Goal: Task Accomplishment & Management: Complete application form

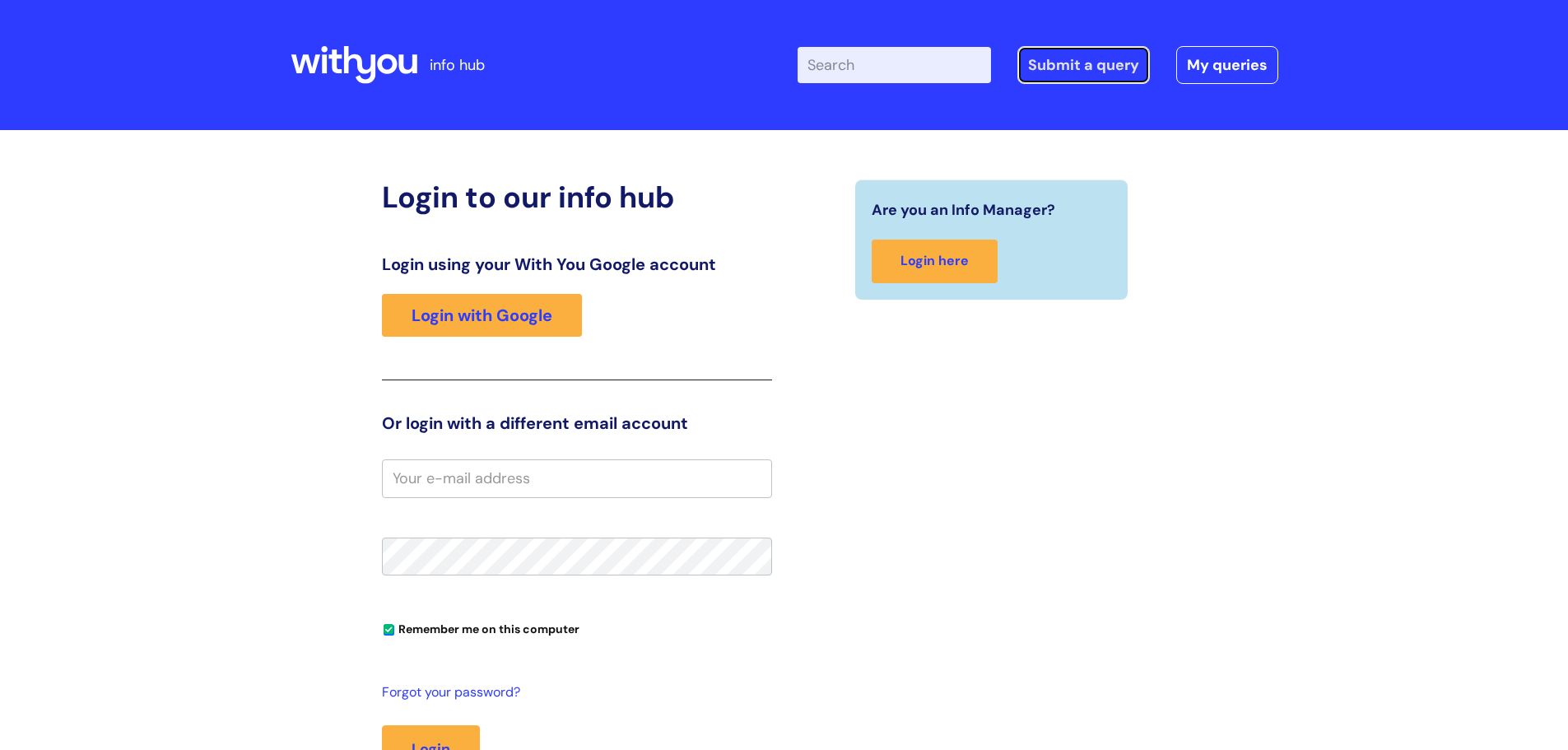
click at [1071, 69] on link "Submit a query" at bounding box center [1083, 65] width 132 height 38
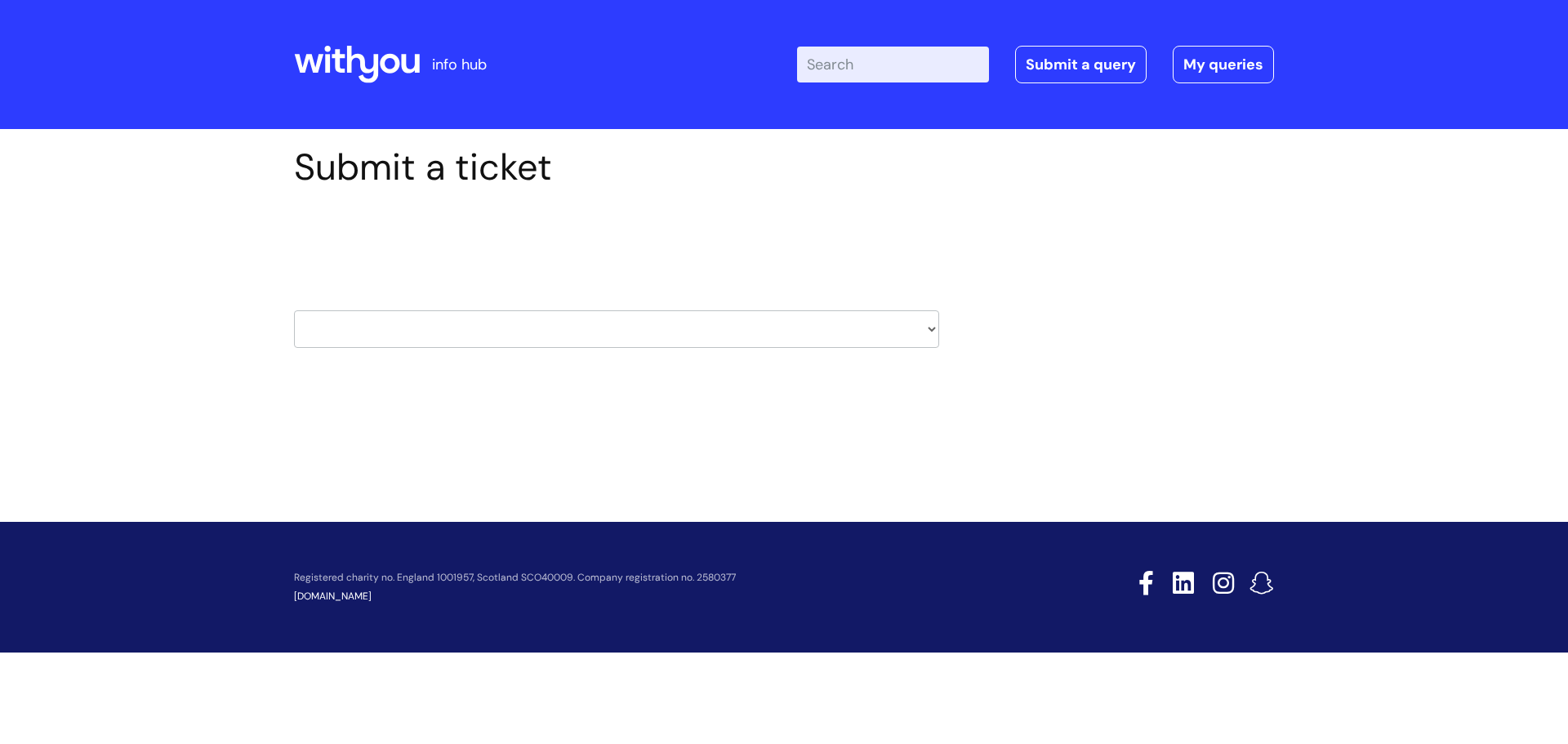
click at [501, 341] on select "HR / People IT and Support Clinical Drug Alerts Finance Accounts Data Support T…" at bounding box center [617, 329] width 645 height 38
select select "it_and_support"
click at [294, 310] on select "HR / People IT and Support Clinical Drug Alerts Finance Accounts Data Support T…" at bounding box center [617, 329] width 645 height 38
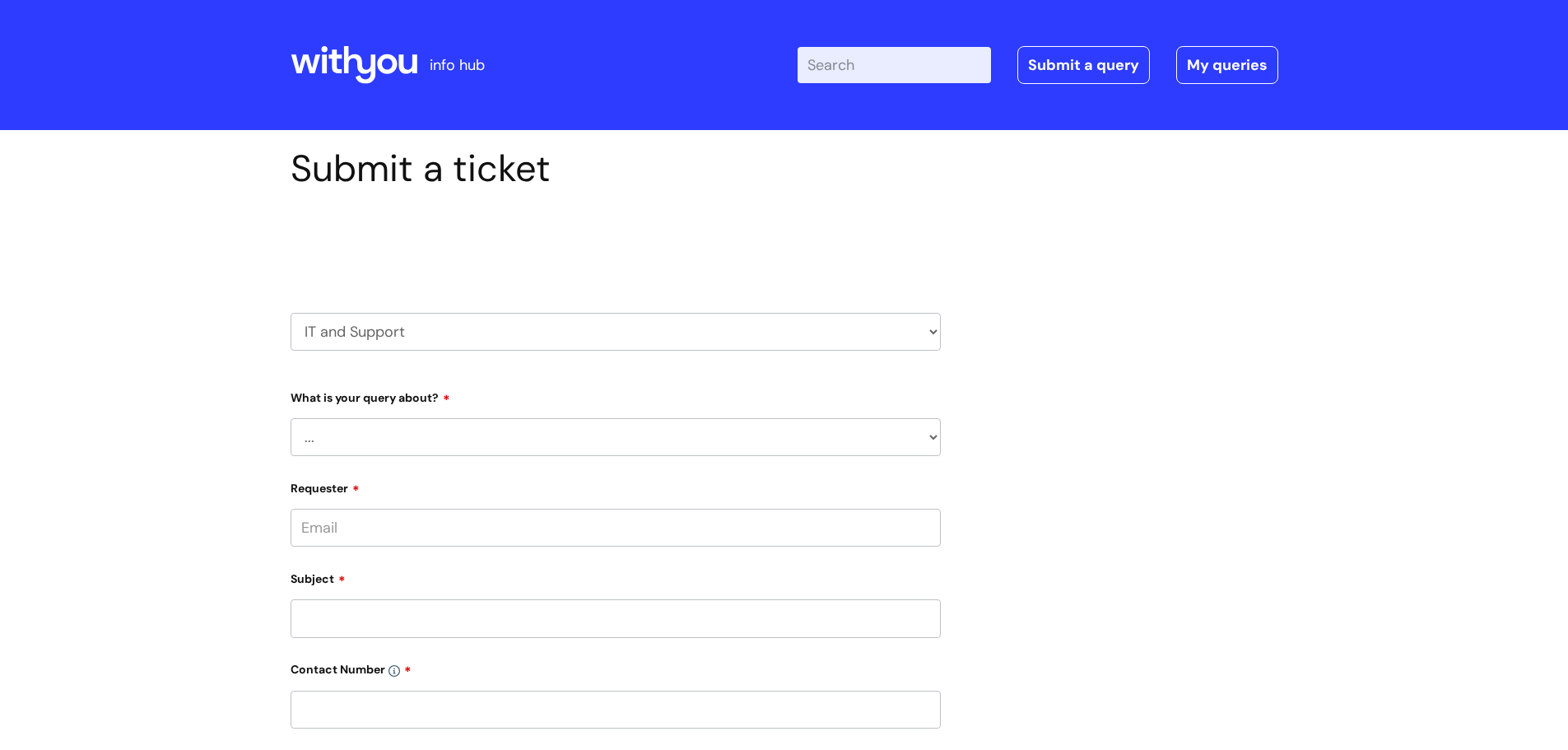
click at [345, 444] on select "... Mobile Phone Reset & MFA Accounts, Starters and Leavers IT Hardware issue I…" at bounding box center [615, 437] width 651 height 38
select select "Accounts, Starters and Leavers"
click at [290, 418] on select "... Mobile Phone Reset & MFA Accounts, Starters and Leavers IT Hardware issue I…" at bounding box center [615, 437] width 651 height 38
click at [369, 518] on select "... I have a new starter I have a leaver I need to make a change to an account …" at bounding box center [622, 522] width 637 height 38
select select "I have a new starter"
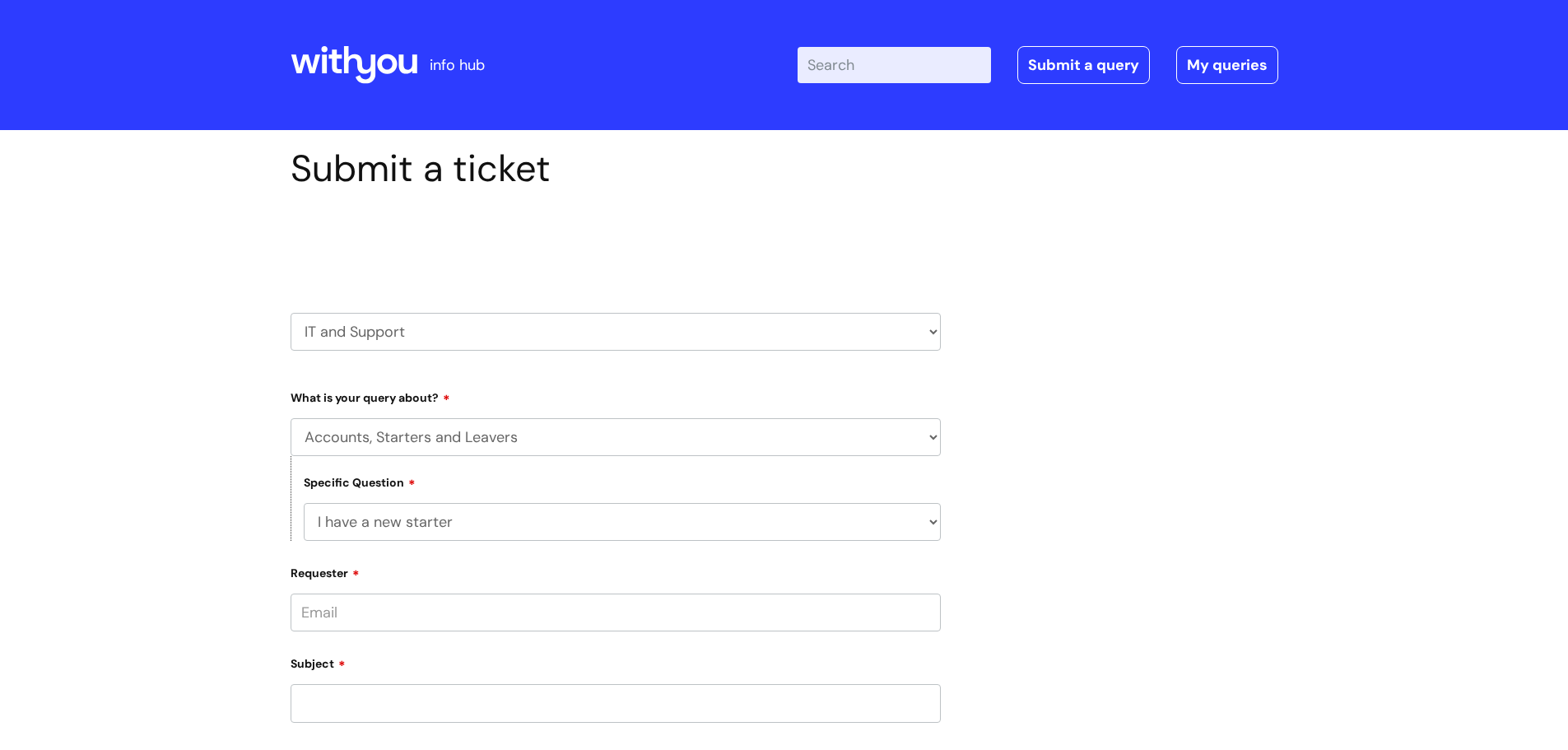
click at [304, 503] on select "... I have a new starter I have a leaver I need to make a change to an account …" at bounding box center [622, 522] width 637 height 38
click at [427, 527] on select "... I have a new starter I have a leaver I need to make a change to an account …" at bounding box center [622, 522] width 637 height 38
click at [427, 525] on select "... I have a new starter I have a leaver I need to make a change to an account …" at bounding box center [622, 522] width 637 height 38
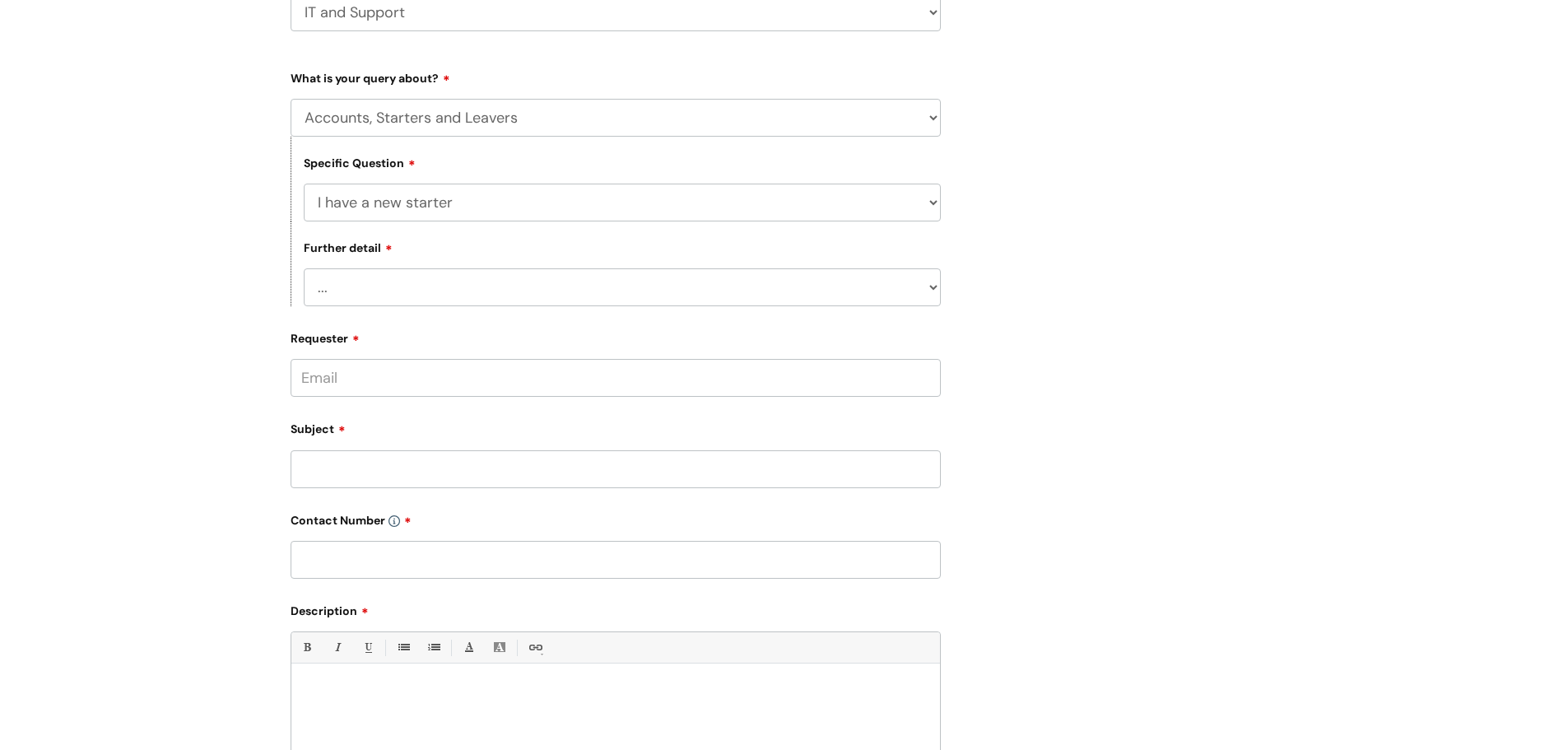
scroll to position [329, 0]
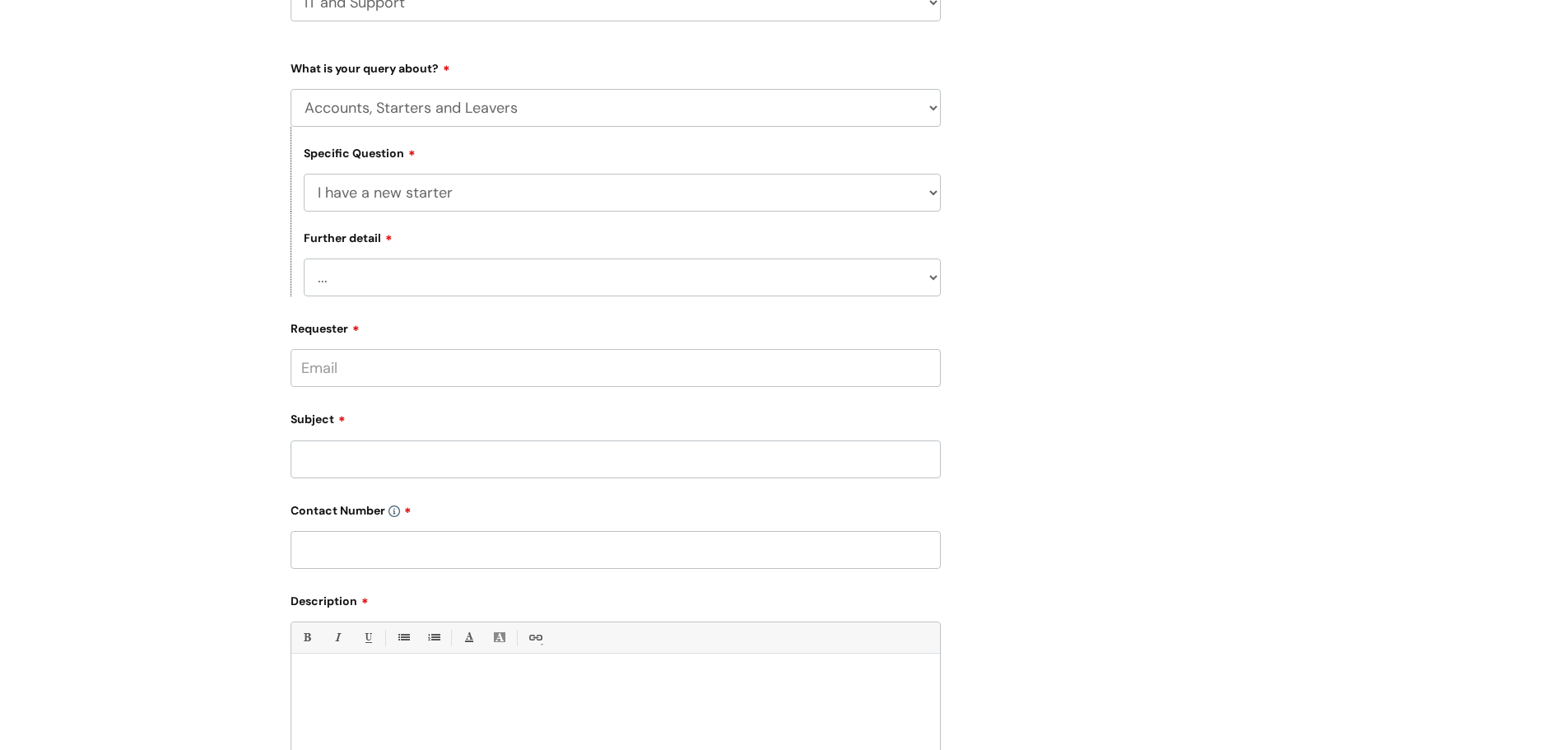
click at [394, 279] on select "... Can I have my new starter’s IT account details I need to amend the name, de…" at bounding box center [622, 278] width 637 height 38
select select "Something else"
click at [304, 259] on select "... Can I have my new starter’s IT account details I need to amend the name, de…" at bounding box center [622, 278] width 637 height 38
click at [402, 370] on input "Requester" at bounding box center [615, 368] width 651 height 38
type input "[PERSON_NAME][EMAIL_ADDRESS][PERSON_NAME][DOMAIN_NAME]"
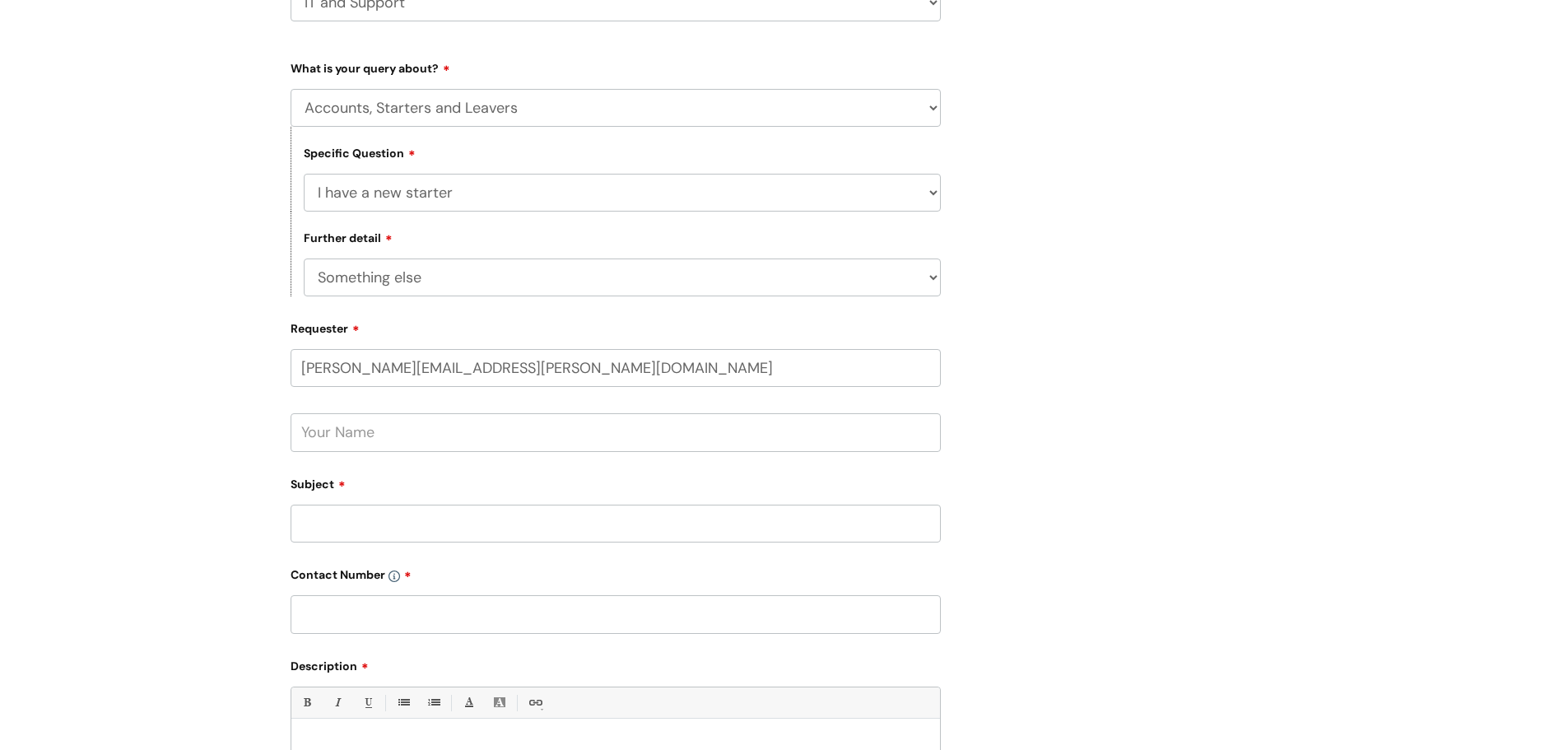
click at [369, 433] on input "text" at bounding box center [615, 432] width 651 height 38
type input "[PERSON_NAME]"
type input "New Starter - Laptop has arrived - Mobile phone hasn't"
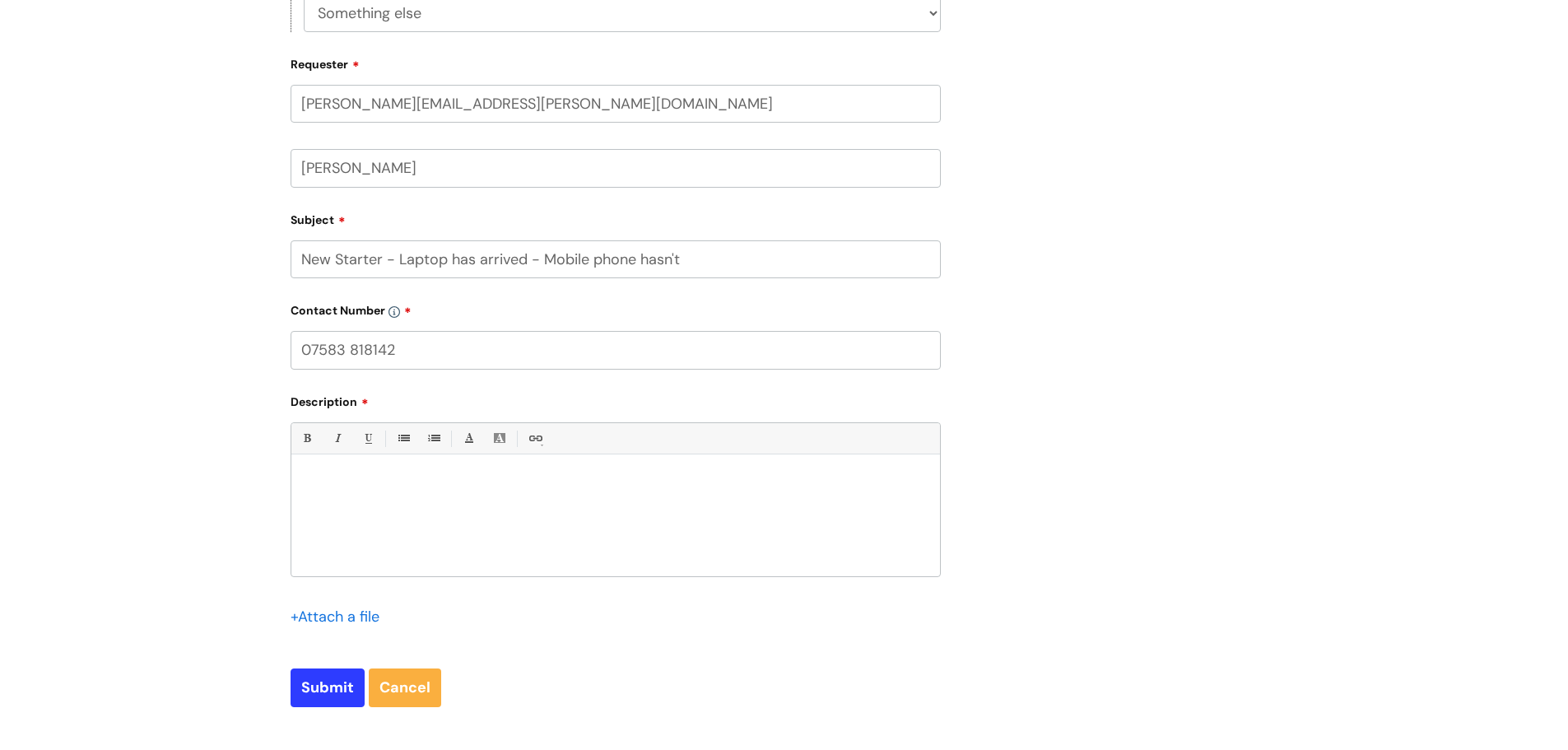
scroll to position [659, 0]
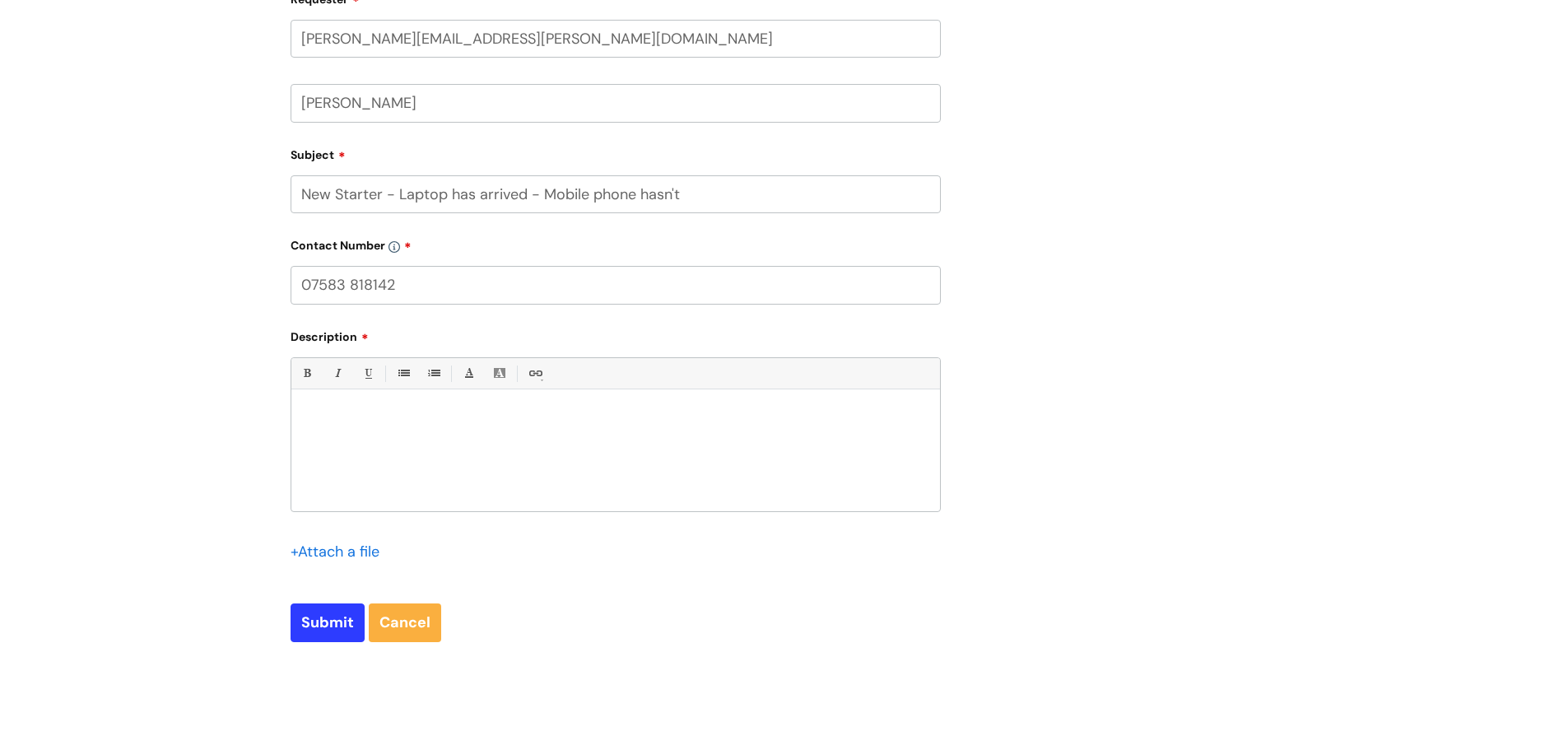
type input "07583 818142"
click at [375, 415] on p at bounding box center [615, 417] width 624 height 14
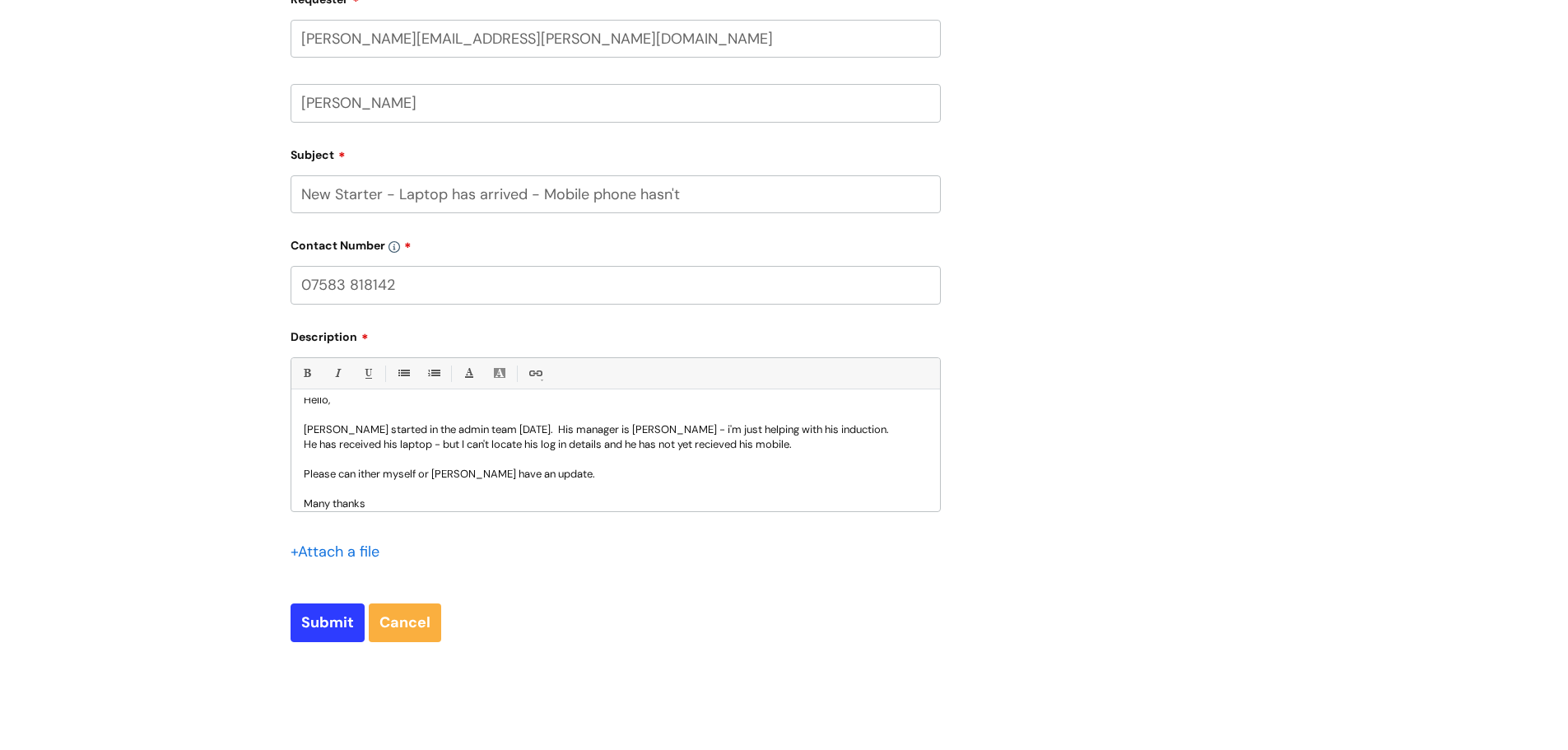
scroll to position [47, 0]
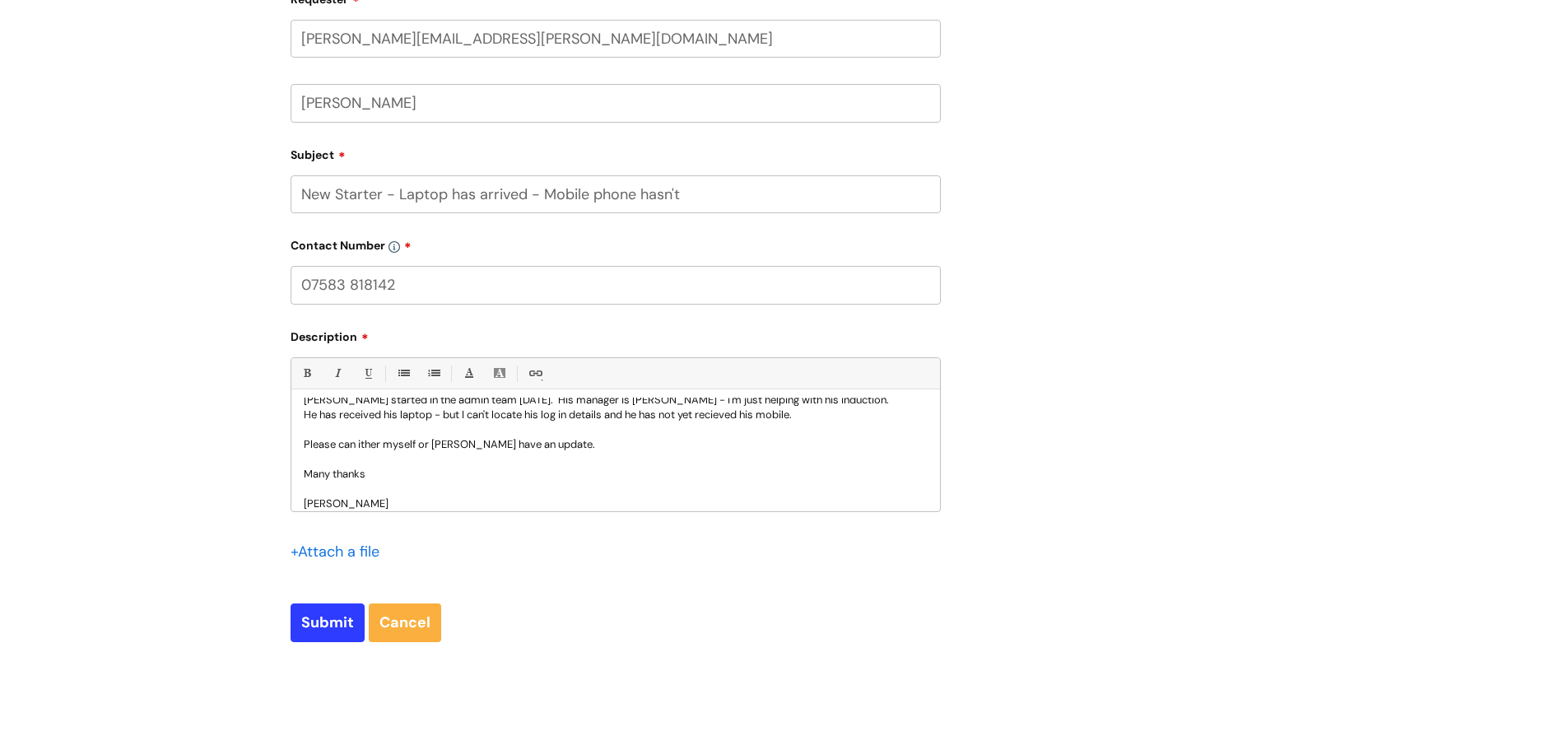
drag, startPoint x: 706, startPoint y: 423, endPoint x: 733, endPoint y: 469, distance: 53.3
click at [733, 469] on p "Many thanks" at bounding box center [615, 474] width 624 height 14
click at [328, 616] on input "Submit" at bounding box center [327, 622] width 74 height 38
type input "Please Wait..."
